Goal: Find specific page/section: Find specific page/section

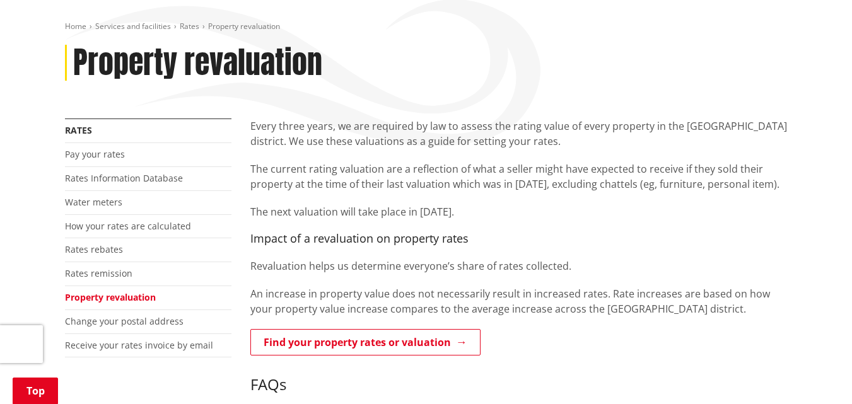
scroll to position [252, 0]
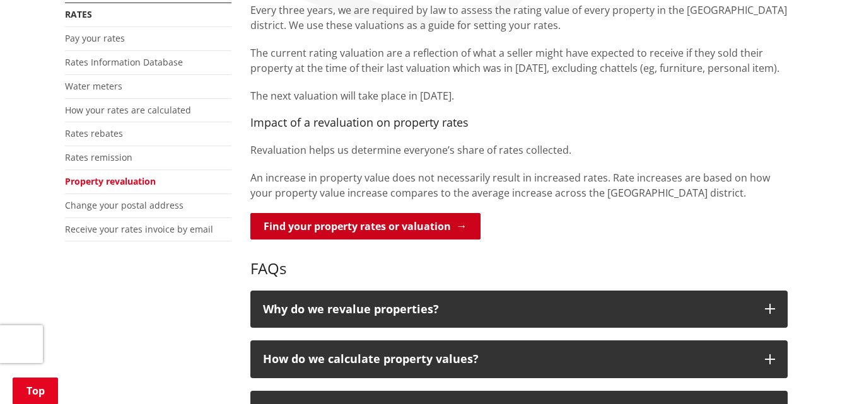
click at [400, 227] on link "Find your property rates or valuation" at bounding box center [365, 226] width 230 height 26
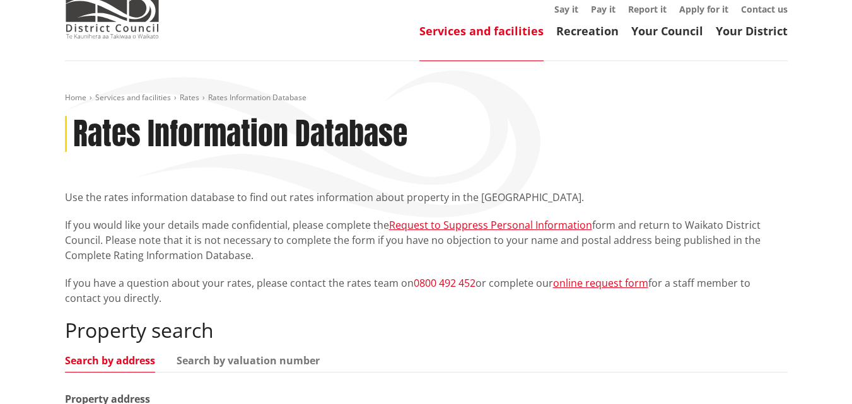
scroll to position [252, 0]
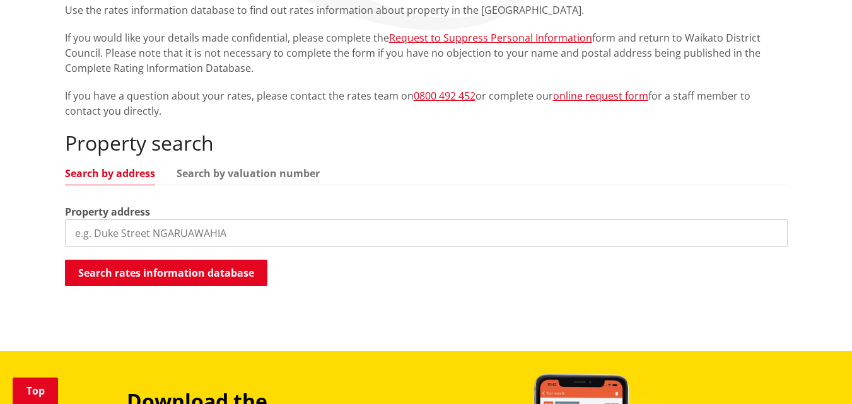
click at [174, 224] on input "search" at bounding box center [426, 233] width 722 height 28
type input "471 Seifert"
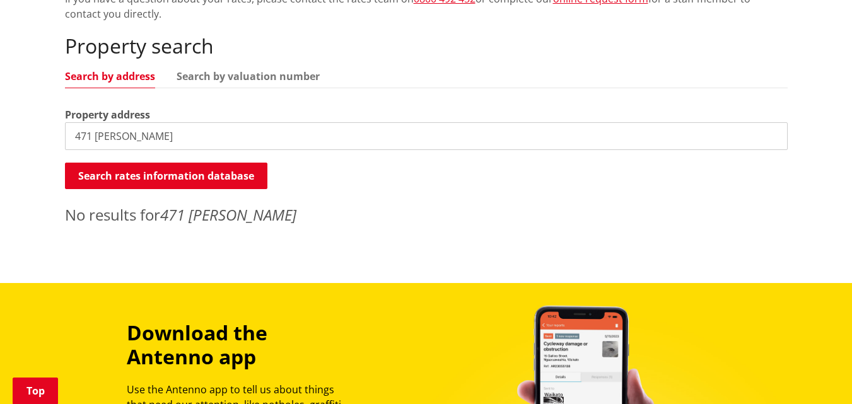
scroll to position [378, 0]
